Goal: Task Accomplishment & Management: Use online tool/utility

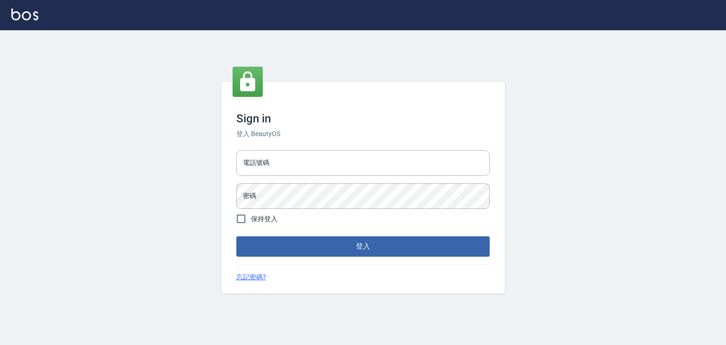
click at [43, 11] on div at bounding box center [363, 15] width 726 height 30
type input "6430581"
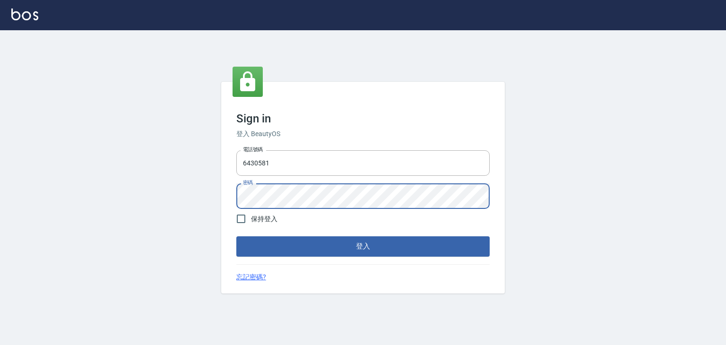
click at [266, 212] on label "保持登入" at bounding box center [254, 219] width 46 height 20
click at [251, 212] on input "保持登入" at bounding box center [241, 219] width 20 height 20
checkbox input "true"
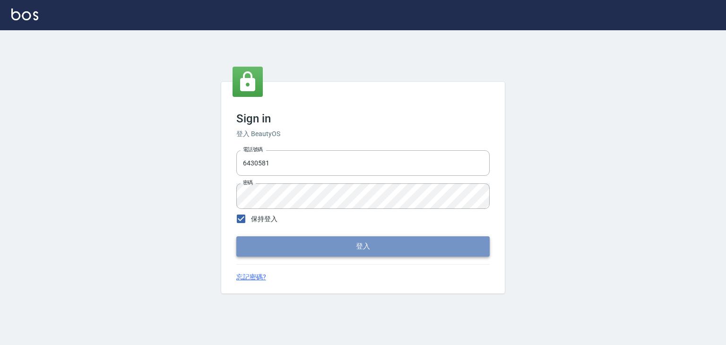
click at [270, 237] on button "登入" at bounding box center [362, 246] width 253 height 20
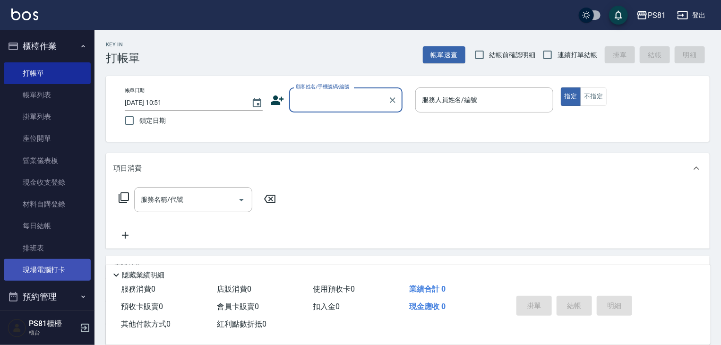
click at [53, 269] on link "現場電腦打卡" at bounding box center [47, 270] width 87 height 22
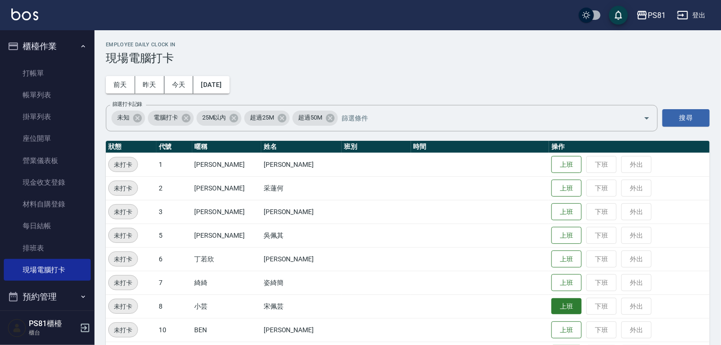
click at [552, 310] on button "上班" at bounding box center [567, 306] width 30 height 17
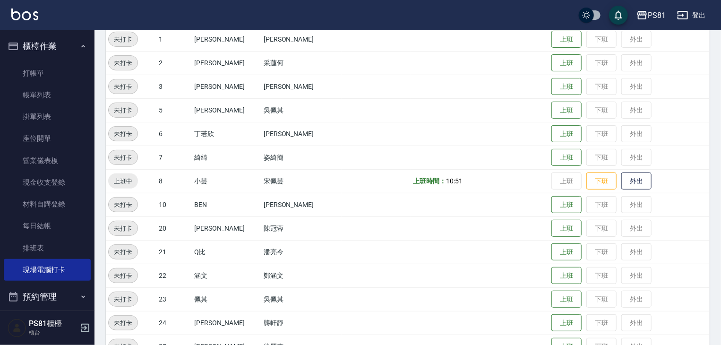
scroll to position [142, 0]
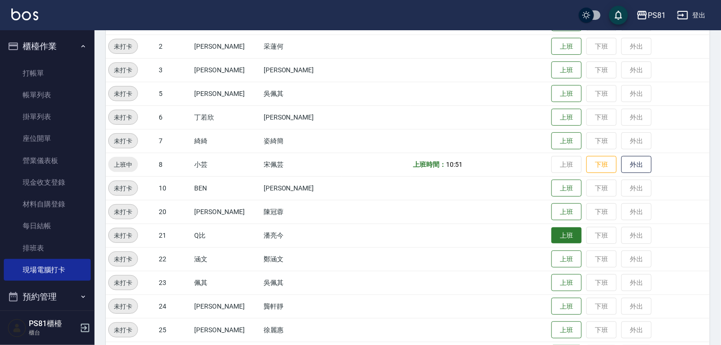
click at [552, 235] on button "上班" at bounding box center [567, 235] width 30 height 17
click at [560, 64] on button "上班" at bounding box center [567, 70] width 30 height 17
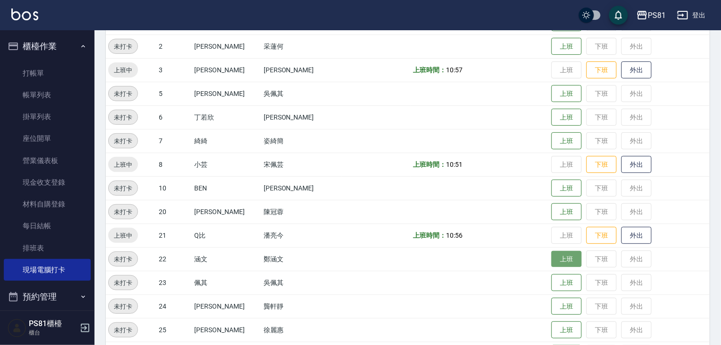
click at [552, 261] on button "上班" at bounding box center [567, 259] width 30 height 17
click at [560, 143] on button "上班" at bounding box center [567, 141] width 30 height 17
